Goal: Information Seeking & Learning: Check status

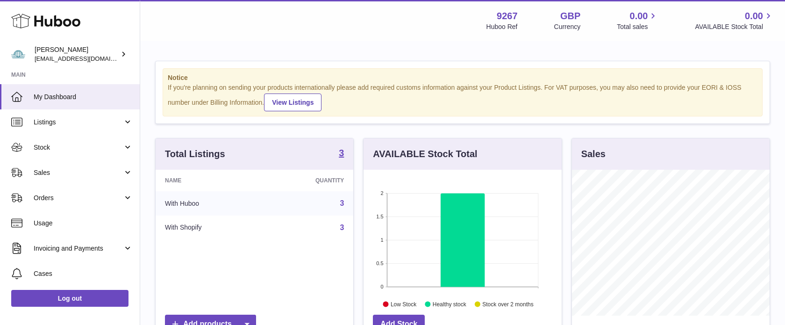
scroll to position [146, 198]
click at [48, 151] on link "Stock" at bounding box center [70, 147] width 140 height 25
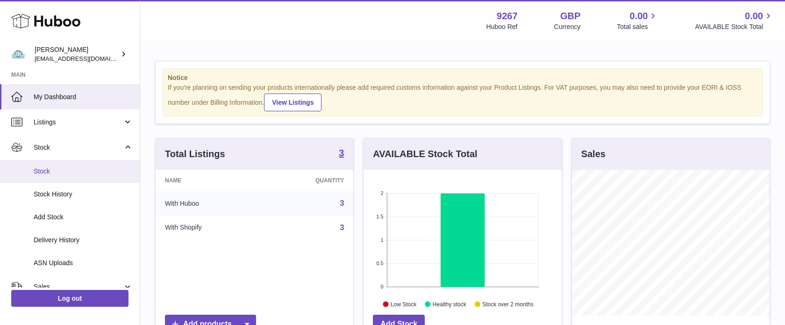
click at [61, 164] on link "Stock" at bounding box center [70, 171] width 140 height 23
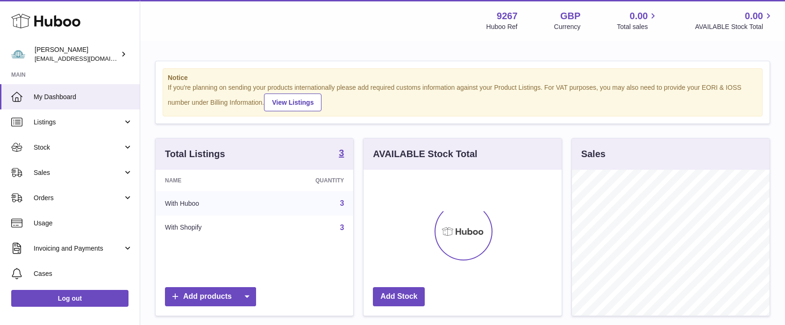
scroll to position [146, 198]
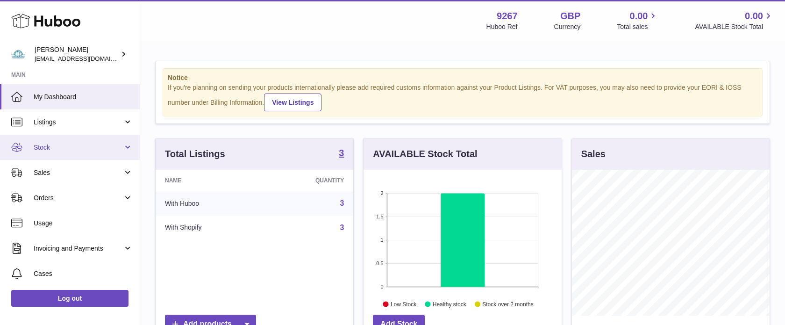
click at [47, 144] on span "Stock" at bounding box center [78, 147] width 89 height 9
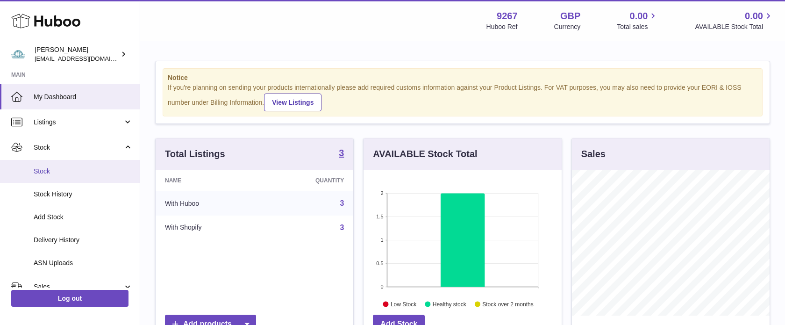
click at [41, 175] on link "Stock" at bounding box center [70, 171] width 140 height 23
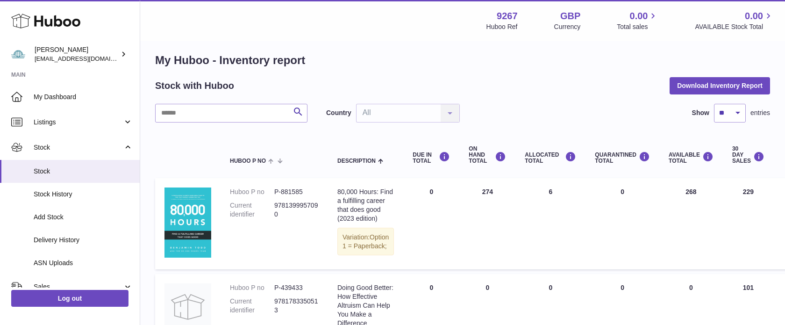
scroll to position [13, 0]
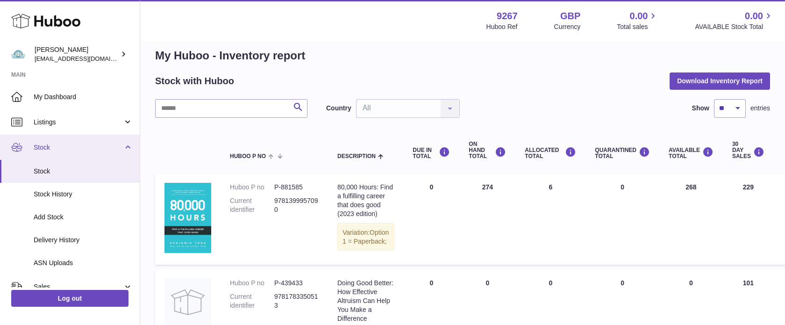
click at [44, 145] on span "Stock" at bounding box center [78, 147] width 89 height 9
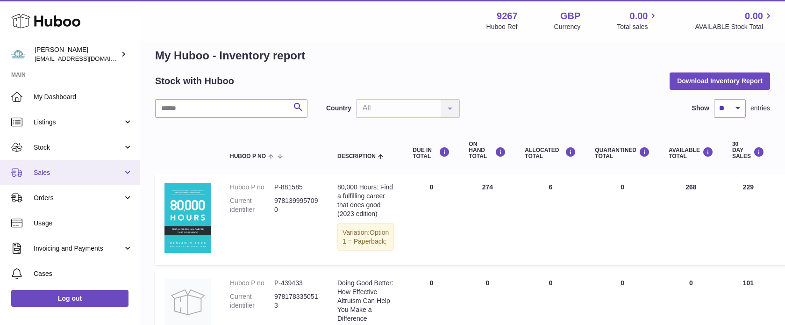
click at [48, 177] on link "Sales" at bounding box center [70, 172] width 140 height 25
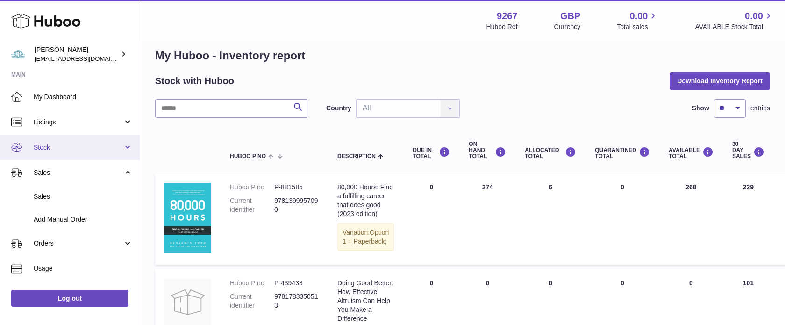
click at [45, 148] on span "Stock" at bounding box center [78, 147] width 89 height 9
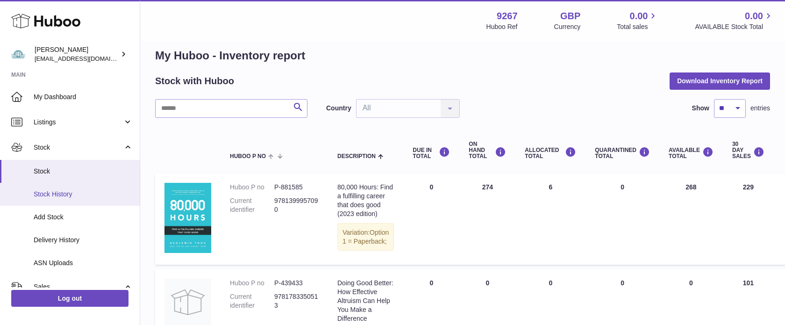
click at [48, 191] on span "Stock History" at bounding box center [83, 194] width 99 height 9
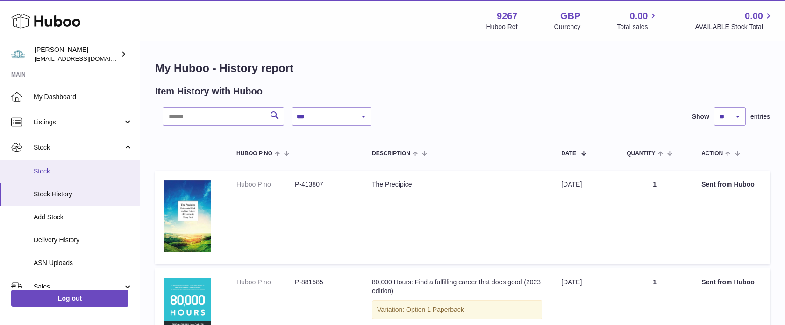
click at [41, 176] on link "Stock" at bounding box center [70, 171] width 140 height 23
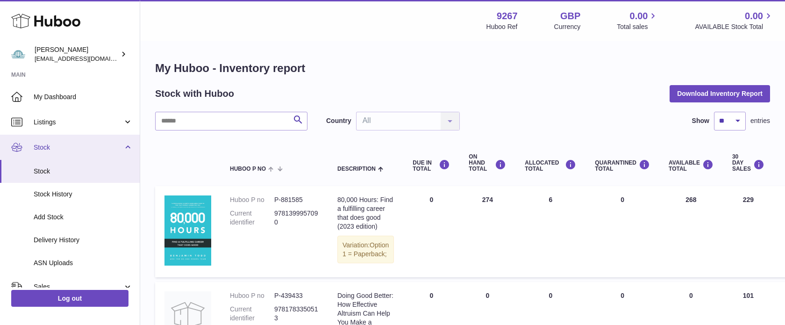
click at [47, 146] on span "Stock" at bounding box center [78, 147] width 89 height 9
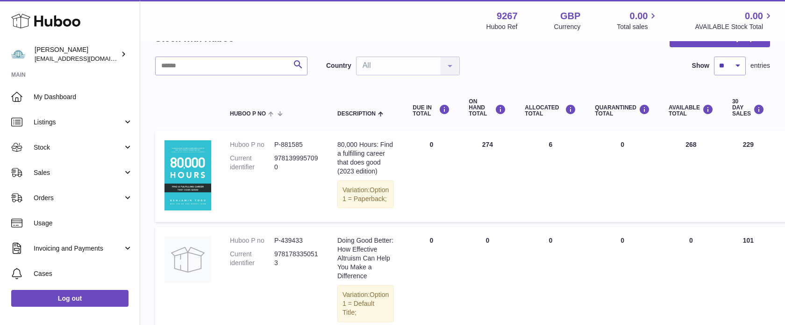
scroll to position [55, 0]
click at [18, 145] on icon at bounding box center [16, 147] width 11 height 11
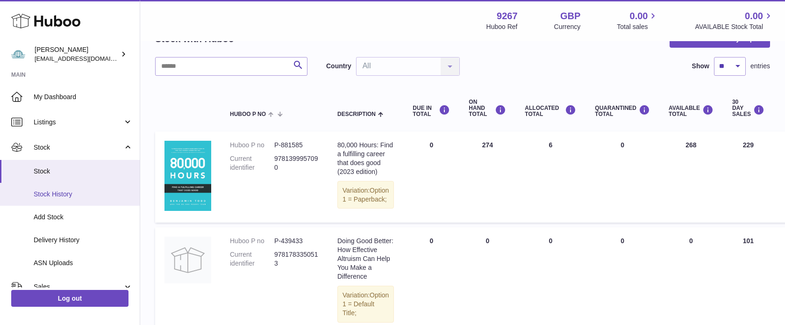
click at [50, 192] on span "Stock History" at bounding box center [83, 194] width 99 height 9
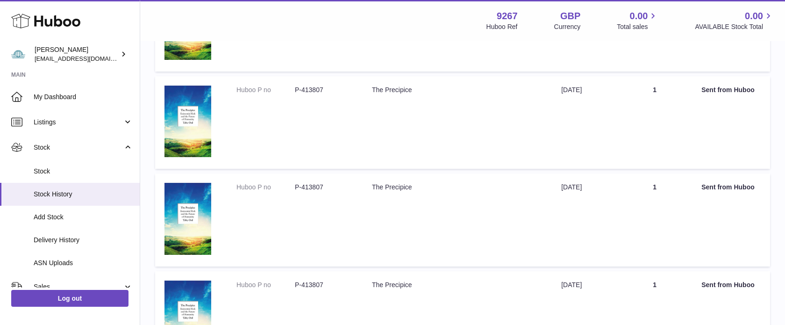
scroll to position [401, 0]
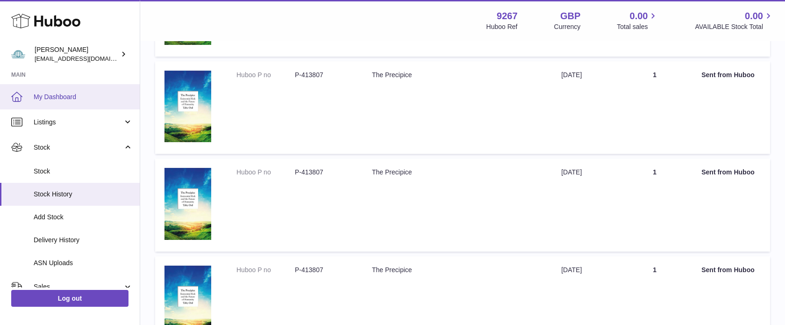
click at [19, 97] on icon at bounding box center [16, 96] width 11 height 11
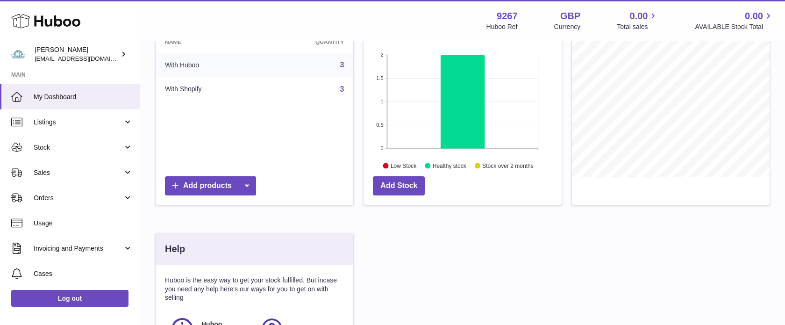
scroll to position [139, 0]
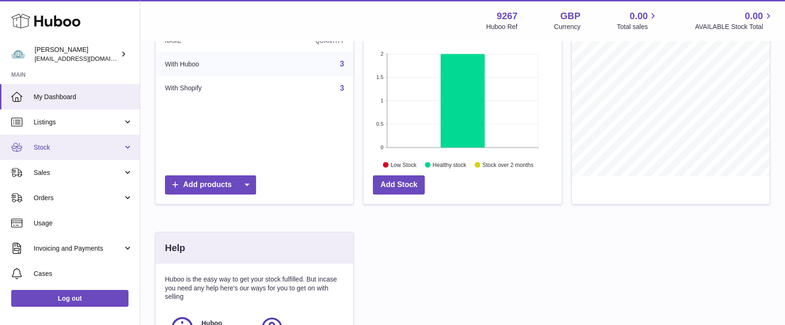
click at [80, 143] on span "Stock" at bounding box center [78, 147] width 89 height 9
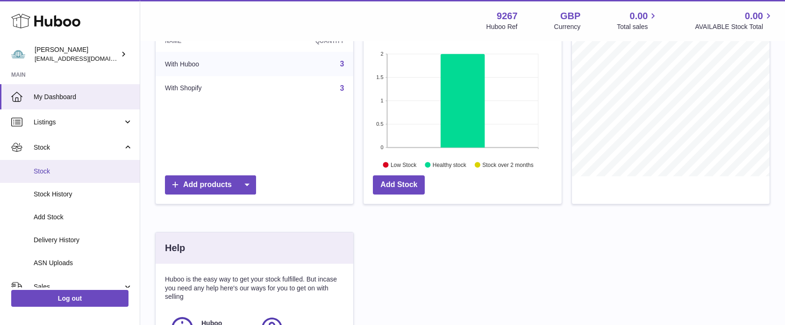
click at [76, 168] on span "Stock" at bounding box center [83, 171] width 99 height 9
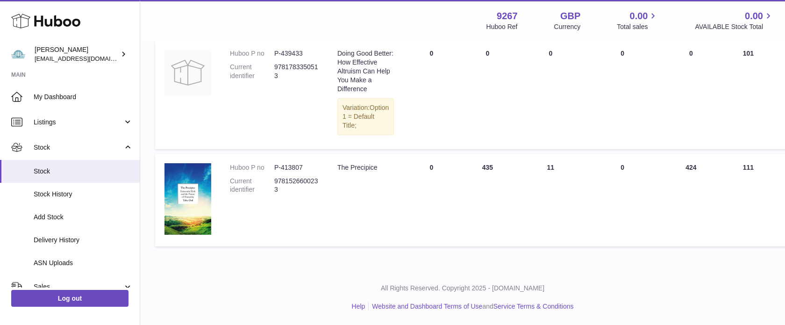
scroll to position [260, 0]
